Goal: Task Accomplishment & Management: Manage account settings

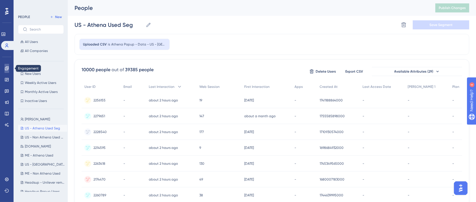
click at [7, 68] on icon at bounding box center [7, 68] width 4 height 4
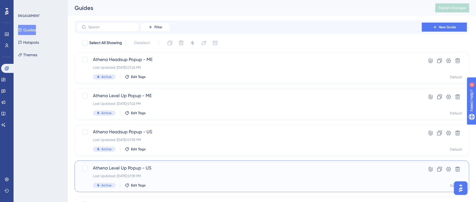
click at [161, 171] on span "Athena Level Up Popup - US" at bounding box center [249, 168] width 313 height 7
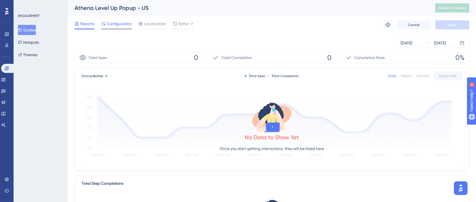
click at [121, 26] on span "Configuration" at bounding box center [119, 23] width 25 height 7
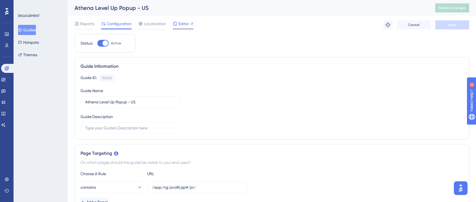
click at [186, 25] on span "Editor" at bounding box center [184, 23] width 10 height 7
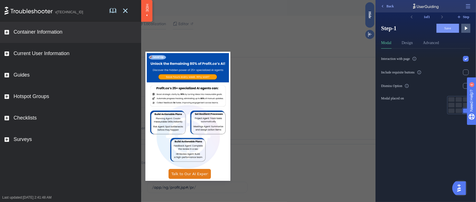
click at [5, 31] on rect at bounding box center [7, 32] width 5 height 5
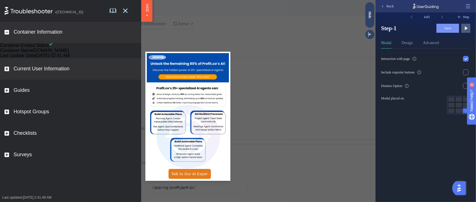
click at [5, 71] on rect at bounding box center [7, 69] width 5 height 5
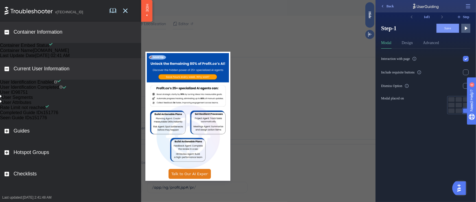
scroll to position [38, 0]
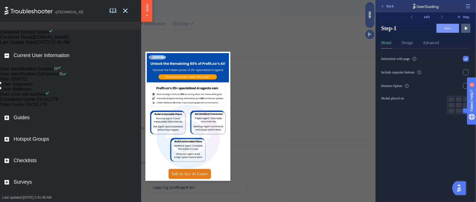
click at [6, 87] on div "User Segments" at bounding box center [16, 84] width 33 height 5
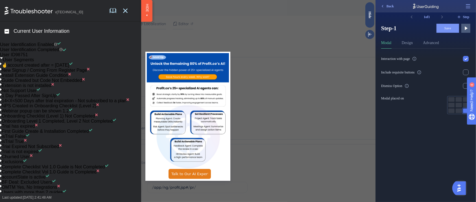
click at [6, 83] on div "Guide Created but Code Not Embedded" at bounding box center [70, 80] width 141 height 5
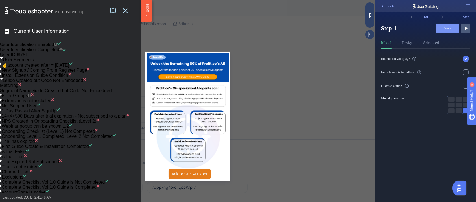
click at [6, 83] on div "Guide Created but Code Not Embedded" at bounding box center [70, 80] width 141 height 5
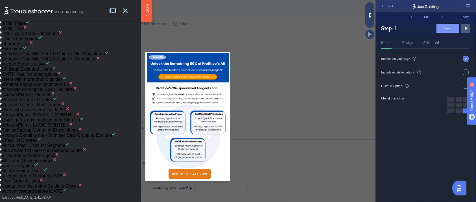
scroll to position [0, 0]
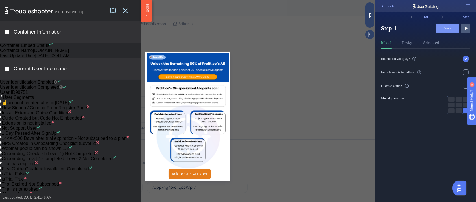
click at [4, 80] on div "Current User Information" at bounding box center [70, 68] width 141 height 21
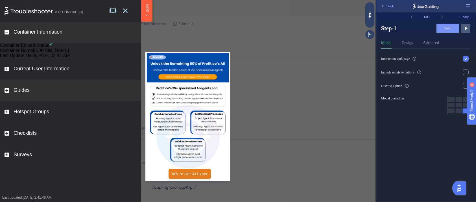
click at [3, 101] on div "Guides" at bounding box center [70, 90] width 141 height 21
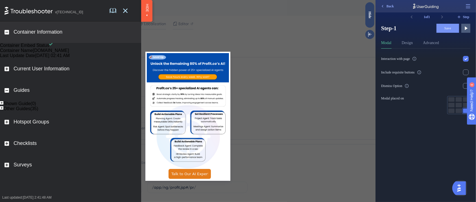
click at [3, 105] on icon at bounding box center [1, 102] width 3 height 3
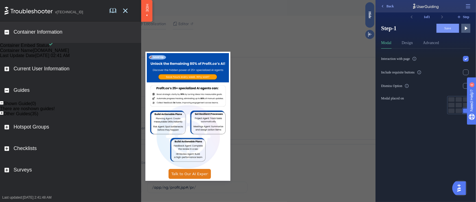
click at [3, 105] on icon at bounding box center [1, 102] width 3 height 3
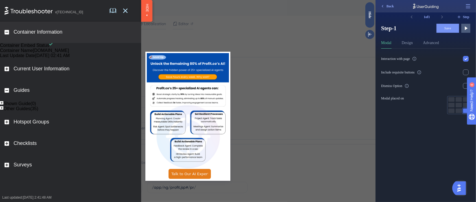
click at [8, 111] on div "Other Guides(35)" at bounding box center [70, 108] width 141 height 5
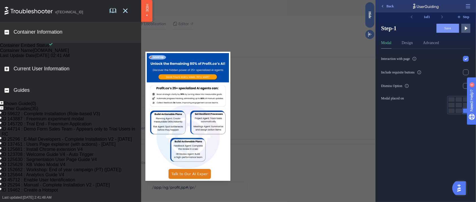
scroll to position [38, 0]
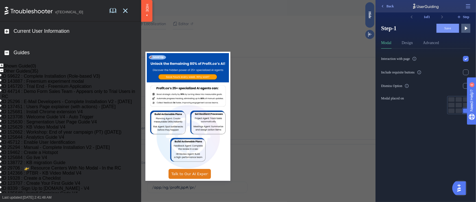
click at [3, 72] on rect at bounding box center [1, 70] width 3 height 3
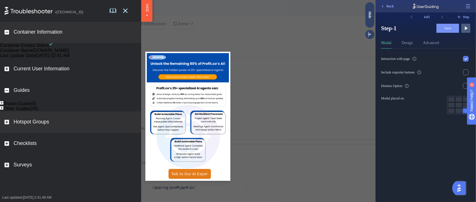
scroll to position [0, 0]
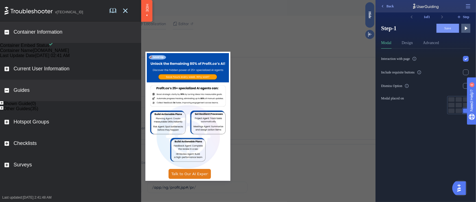
click at [7, 93] on rect at bounding box center [7, 90] width 5 height 5
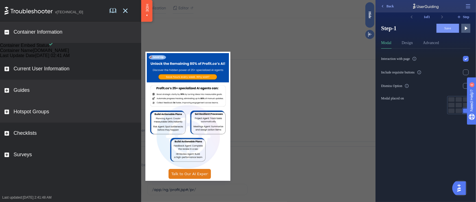
scroll to position [113, 0]
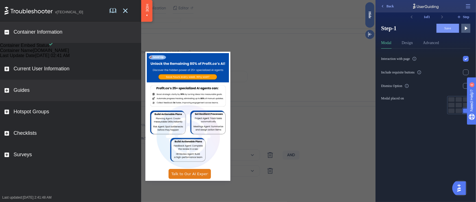
click at [7, 101] on div "Guides" at bounding box center [70, 90] width 141 height 21
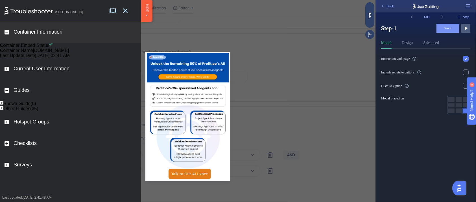
scroll to position [10, 0]
click at [3, 110] on rect at bounding box center [1, 107] width 3 height 3
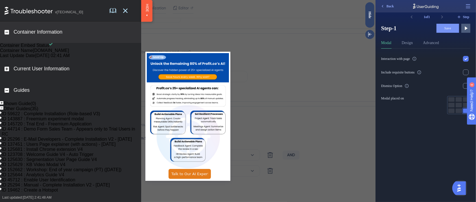
scroll to position [38, 0]
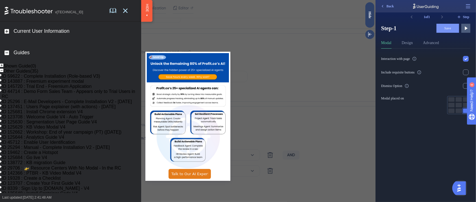
click at [6, 79] on div "ID 59622 : Complete Installation (Role-based V3)" at bounding box center [70, 76] width 141 height 5
click at [2, 82] on icon at bounding box center [1, 80] width 2 height 3
click at [3, 81] on icon at bounding box center [1, 80] width 3 height 2
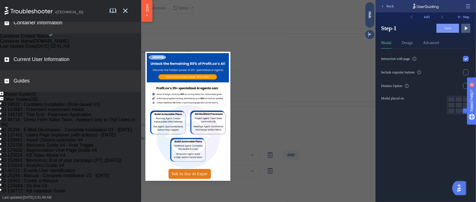
scroll to position [0, 0]
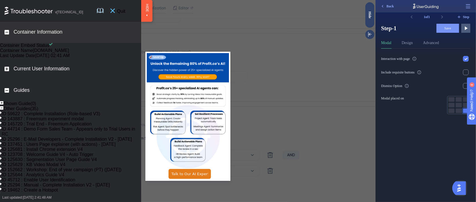
click at [115, 9] on icon at bounding box center [112, 10] width 5 height 5
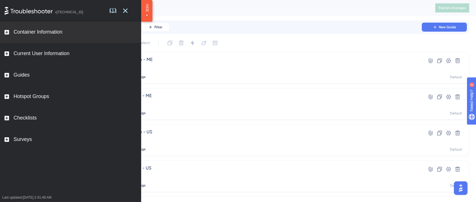
click at [5, 29] on div "Container Information" at bounding box center [70, 31] width 141 height 21
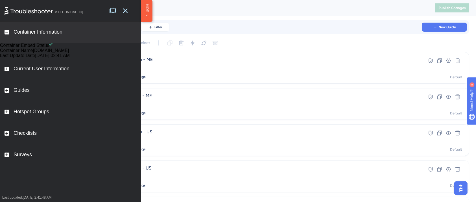
click at [5, 29] on div "Container Information" at bounding box center [70, 31] width 141 height 21
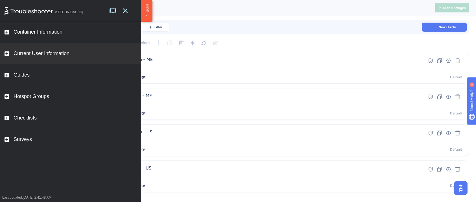
click at [7, 52] on rect at bounding box center [7, 53] width 5 height 5
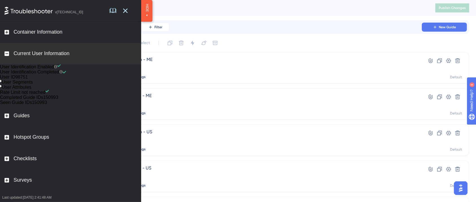
click at [2, 82] on icon at bounding box center [1, 81] width 2 height 3
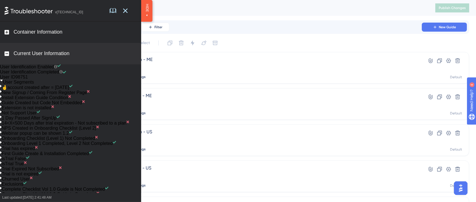
click at [3, 81] on icon at bounding box center [1, 81] width 3 height 2
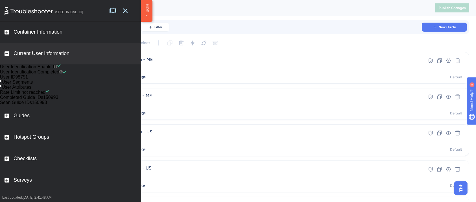
click at [2, 82] on icon at bounding box center [1, 81] width 2 height 3
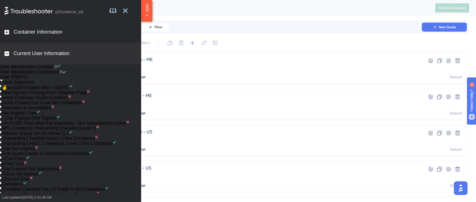
click at [3, 81] on icon at bounding box center [1, 81] width 3 height 2
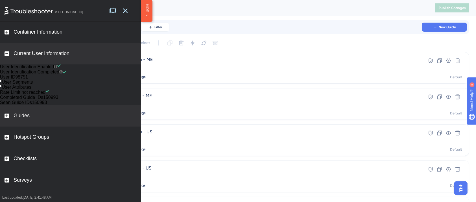
click at [6, 127] on div "Guides" at bounding box center [70, 115] width 141 height 21
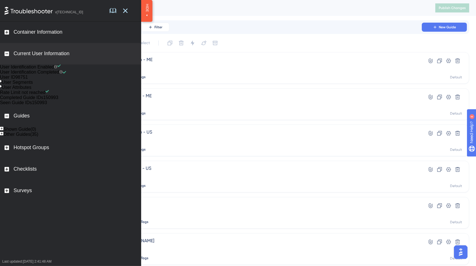
click at [4, 85] on div "User Segments" at bounding box center [70, 82] width 141 height 5
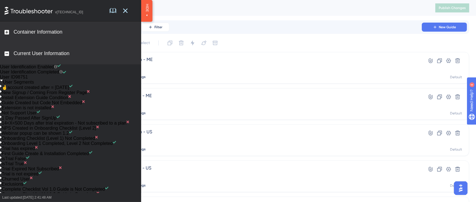
click at [7, 30] on rect at bounding box center [7, 32] width 5 height 5
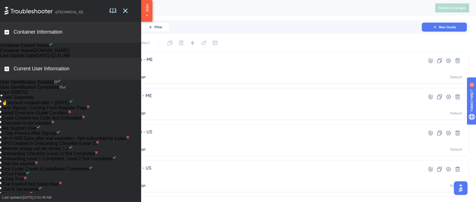
click at [6, 31] on rect at bounding box center [7, 32] width 5 height 5
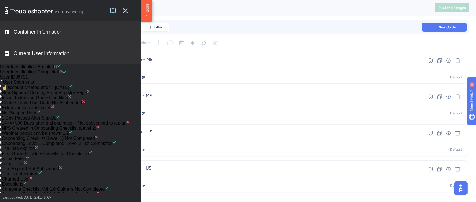
click at [7, 51] on rect at bounding box center [7, 53] width 5 height 5
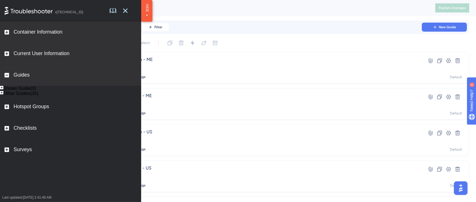
click at [5, 73] on rect at bounding box center [7, 75] width 5 height 5
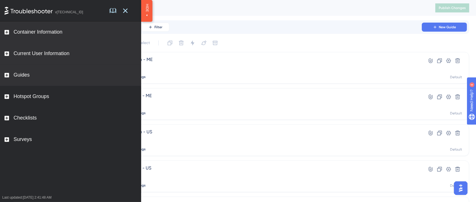
click at [6, 73] on rect at bounding box center [7, 75] width 5 height 5
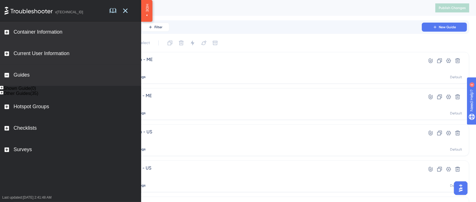
click at [4, 96] on div "Other Guides(35)" at bounding box center [70, 93] width 141 height 5
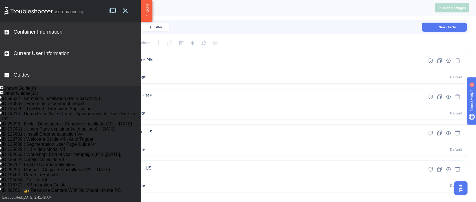
click at [3, 89] on icon at bounding box center [1, 87] width 3 height 3
click at [5, 89] on div "Shown Guide(0)" at bounding box center [70, 88] width 141 height 5
click at [3, 94] on rect at bounding box center [1, 92] width 3 height 3
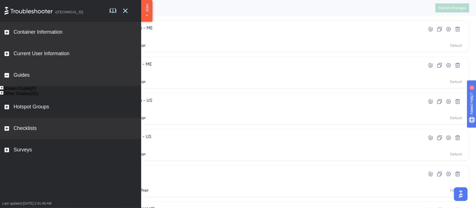
scroll to position [38, 0]
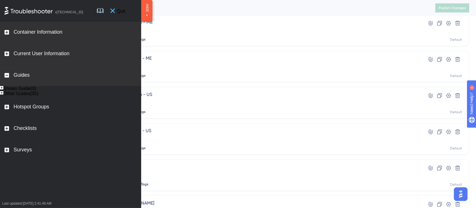
click at [115, 11] on icon at bounding box center [112, 10] width 5 height 5
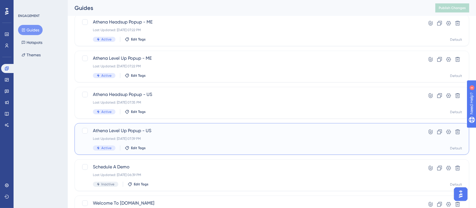
click at [149, 131] on span "Athena Level Up Popup - US" at bounding box center [249, 130] width 313 height 7
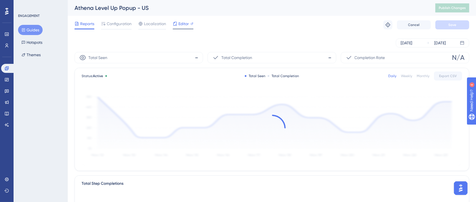
click at [186, 22] on span "Editor" at bounding box center [184, 23] width 10 height 7
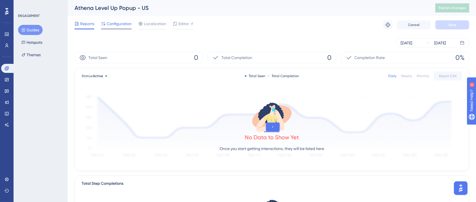
click at [107, 21] on span "Configuration" at bounding box center [119, 23] width 25 height 7
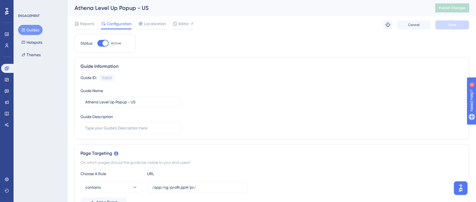
click at [199, 24] on div "Reports Configuration Localization Editor Troubleshoot Cancel Save" at bounding box center [272, 25] width 395 height 18
click at [183, 24] on span "Editor" at bounding box center [184, 23] width 10 height 7
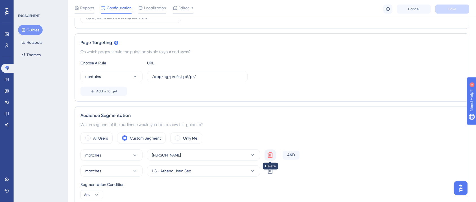
click at [271, 155] on icon at bounding box center [270, 155] width 7 height 7
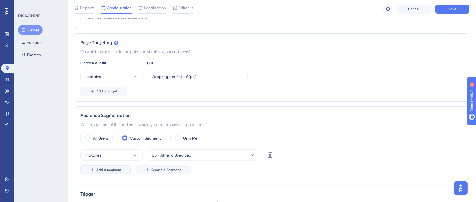
click at [106, 168] on span "Add a Segment" at bounding box center [108, 170] width 25 height 5
click at [195, 170] on button "Choose a segment" at bounding box center [203, 170] width 113 height 11
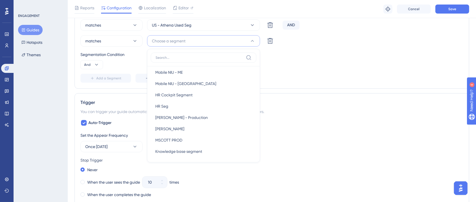
scroll to position [301, 0]
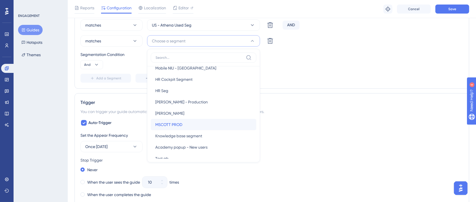
click at [185, 121] on div "MSCOTT PROD MSCOTT PROD" at bounding box center [203, 124] width 97 height 11
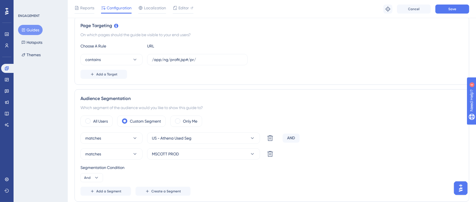
scroll to position [0, 0]
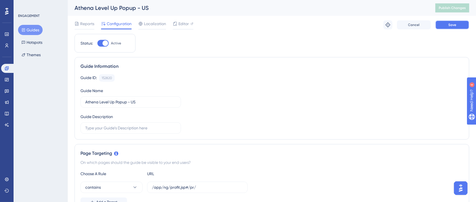
click at [449, 24] on span "Save" at bounding box center [453, 25] width 8 height 5
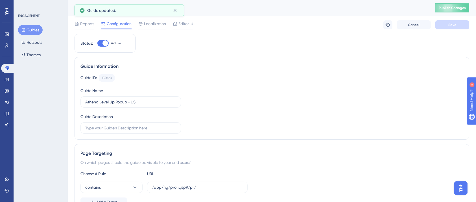
click at [464, 6] on span "Publish Changes" at bounding box center [452, 8] width 27 height 5
